Goal: Transaction & Acquisition: Purchase product/service

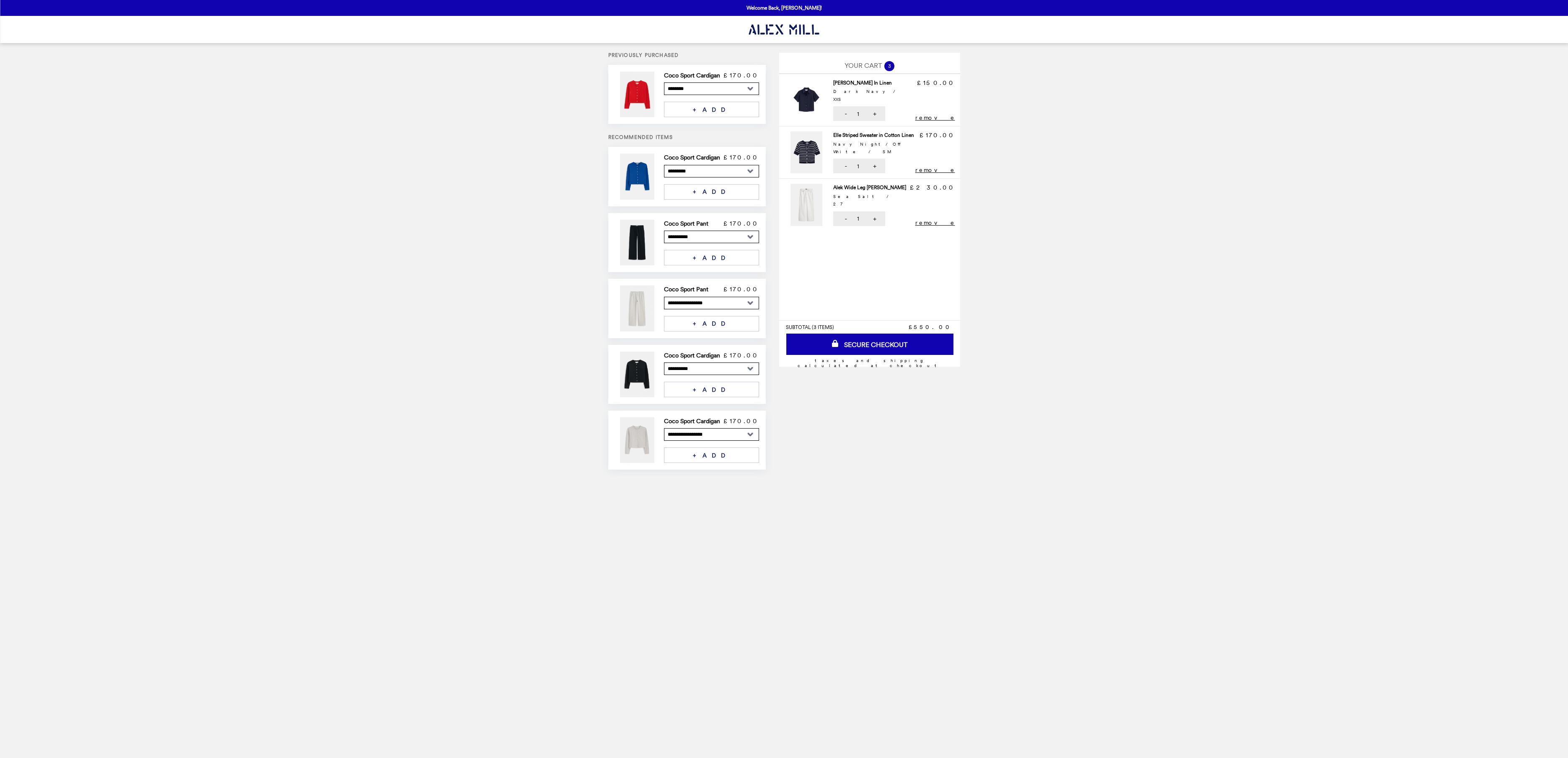
select select "*********"
select select "**********"
click at [937, 114] on button "remove" at bounding box center [935, 117] width 40 height 7
click at [796, 102] on img at bounding box center [808, 104] width 40 height 50
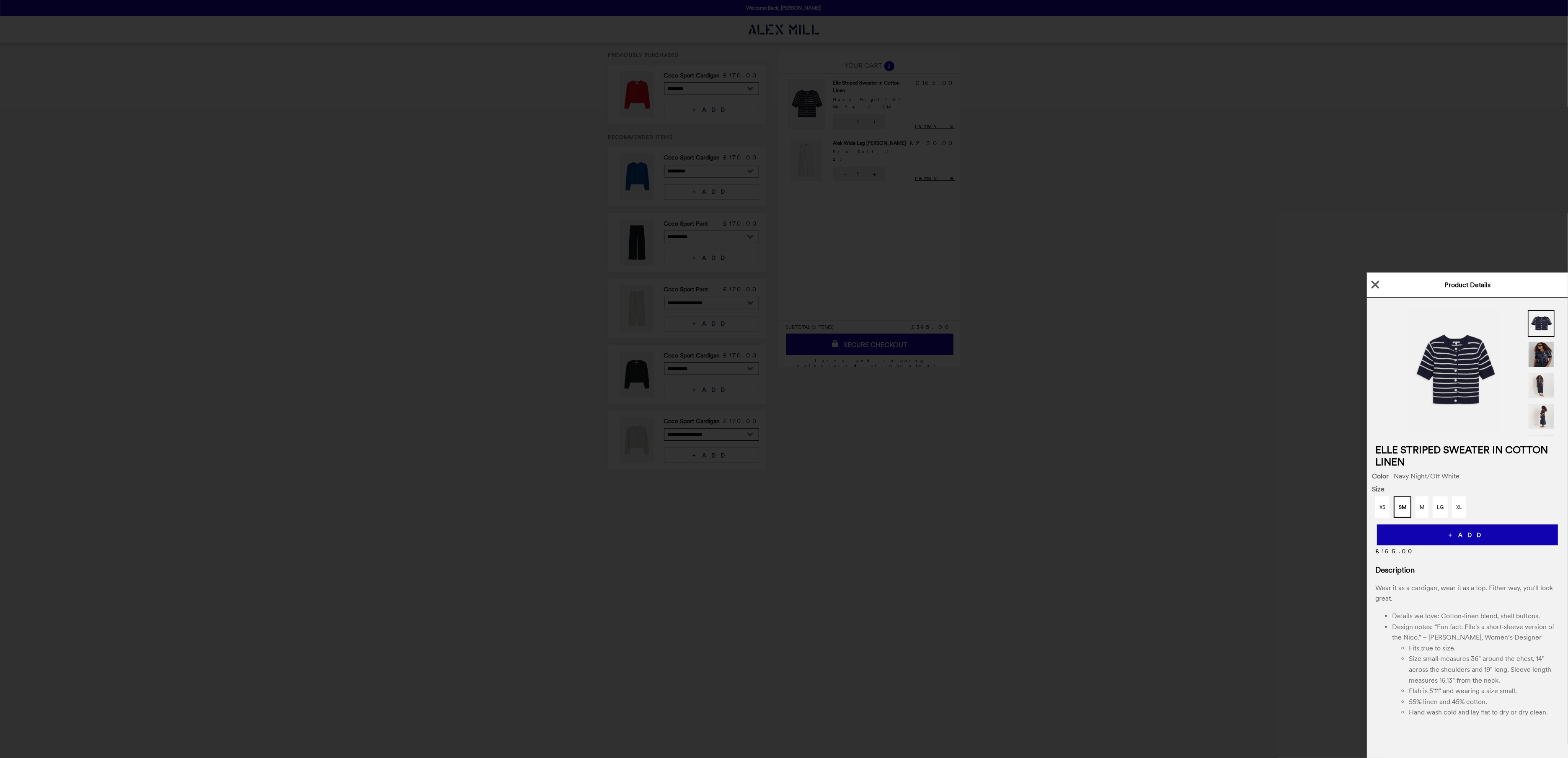
click at [1535, 354] on img at bounding box center [1541, 355] width 27 height 27
click at [1472, 373] on img at bounding box center [1454, 371] width 94 height 125
click at [1423, 502] on button "M" at bounding box center [1421, 507] width 13 height 21
drag, startPoint x: 1101, startPoint y: 501, endPoint x: 1046, endPoint y: 429, distance: 90.6
click at [1099, 496] on div "Product Details Elle Striped Sweater in Cotton Linen Color Navy Night/Off White…" at bounding box center [784, 379] width 1568 height 758
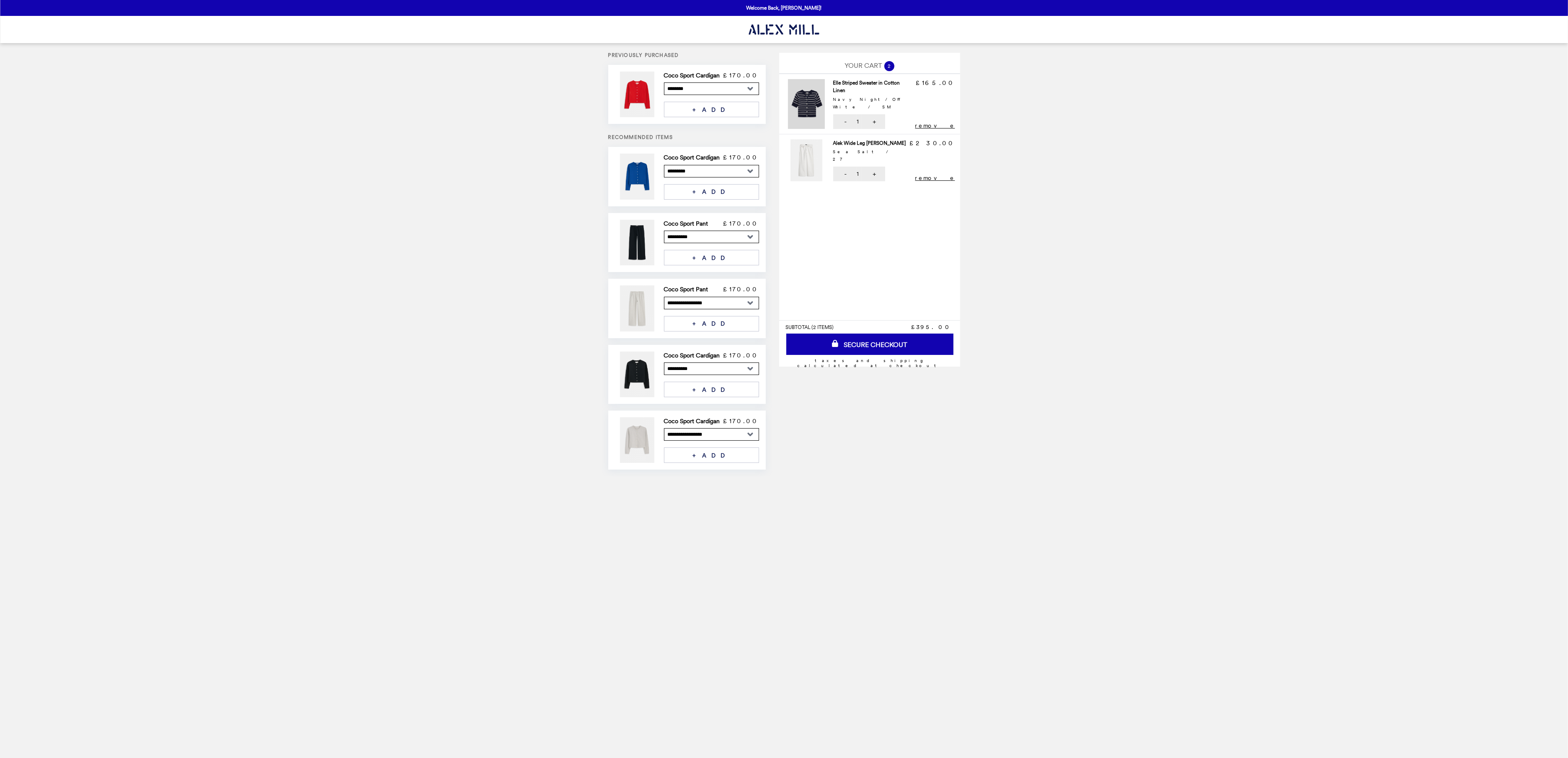
click at [807, 95] on img at bounding box center [808, 104] width 40 height 50
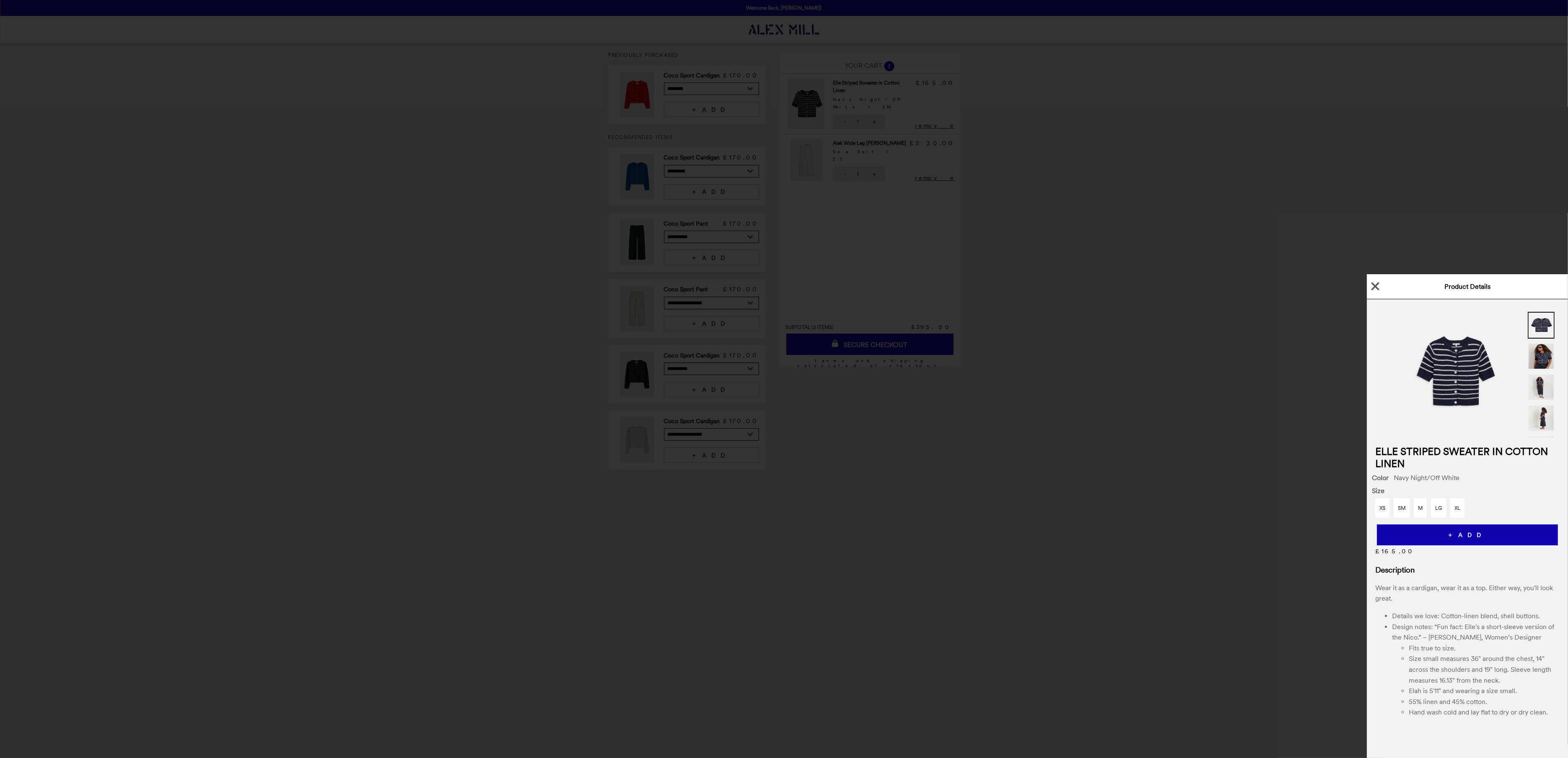
click at [838, 85] on div "Product Details Elle Striped Sweater in Cotton Linen Color Navy Night/Off White…" at bounding box center [784, 379] width 1568 height 758
click at [356, 150] on div "Product Details Elle Striped Sweater in Cotton Linen Color Navy Night/Off White…" at bounding box center [784, 379] width 1568 height 758
